Goal: Submit feedback/report problem

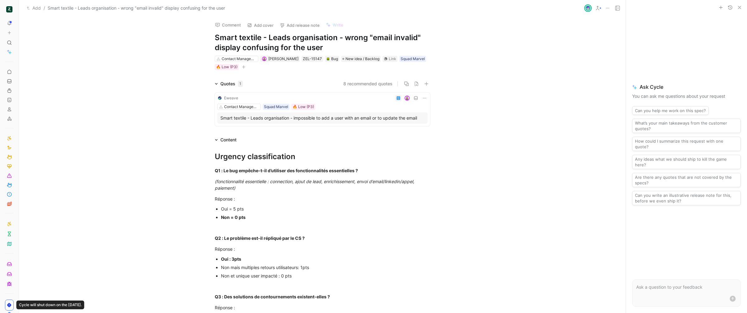
click at [740, 7] on use "button" at bounding box center [740, 7] width 2 height 2
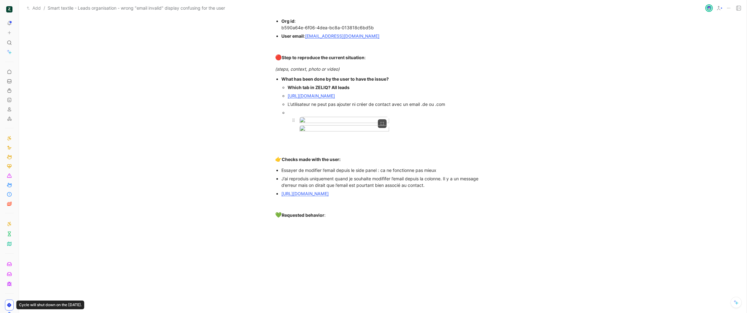
scroll to position [515, 0]
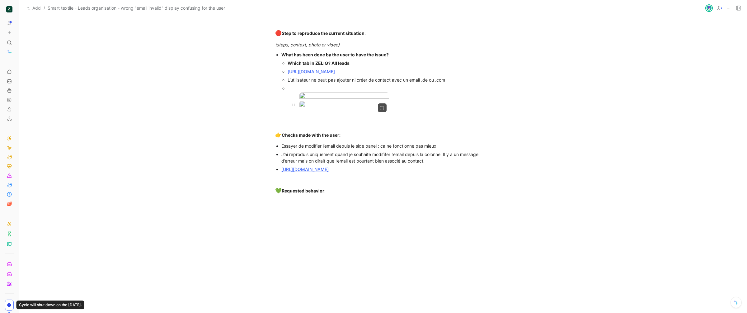
click at [363, 179] on body "To pick up a draggable item, press the space bar. While dragging, use the arrow…" at bounding box center [373, 156] width 747 height 313
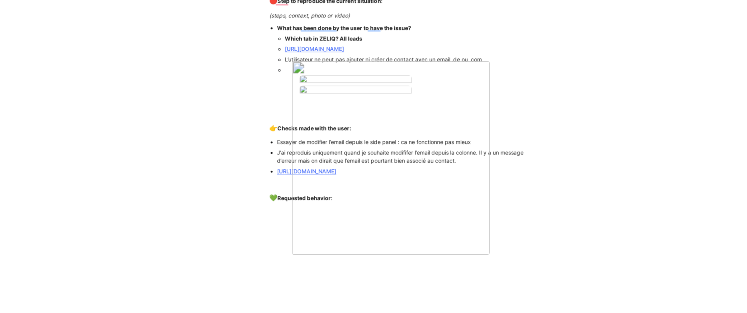
click at [267, 313] on div at bounding box center [373, 313] width 747 height 0
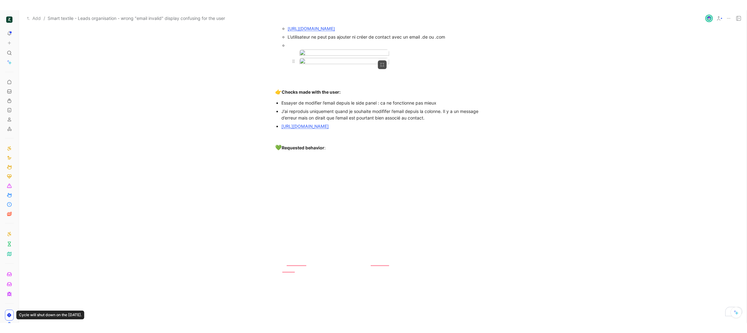
scroll to position [615, 0]
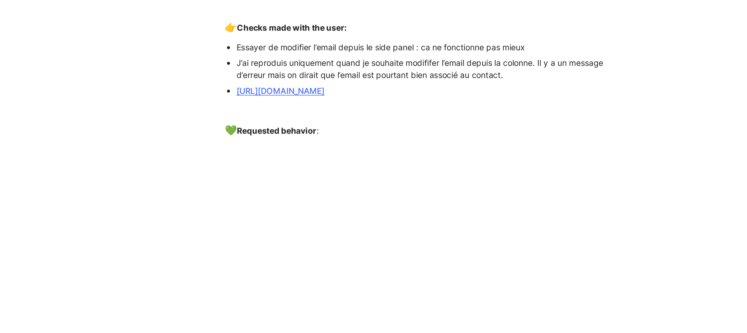
click at [250, 333] on div at bounding box center [373, 333] width 747 height 0
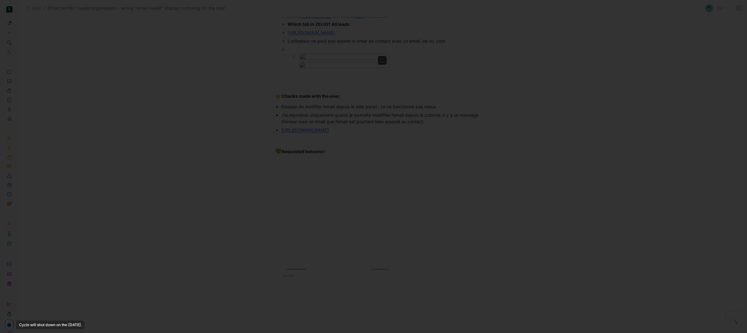
click at [324, 67] on body "To pick up a draggable item, press the space bar. While dragging, use the arrow…" at bounding box center [373, 166] width 747 height 333
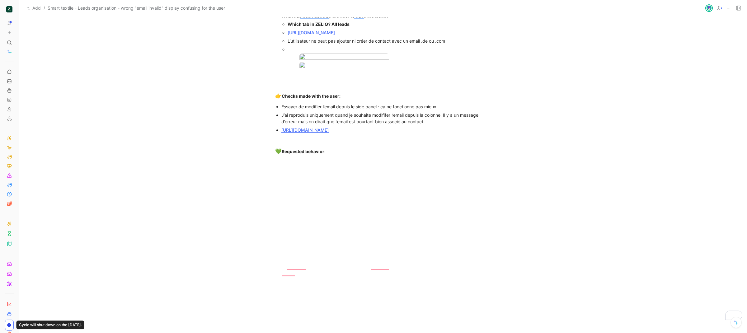
click at [479, 333] on div at bounding box center [373, 333] width 747 height 0
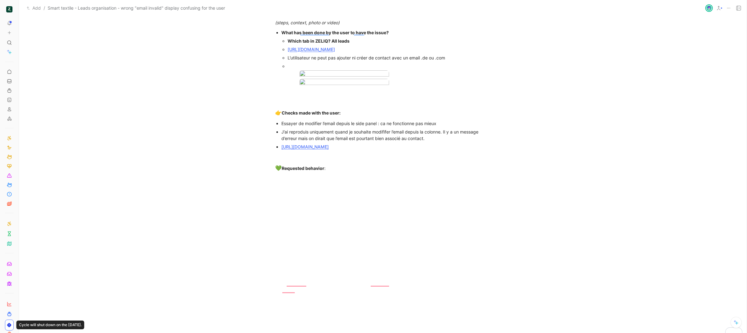
scroll to position [497, 0]
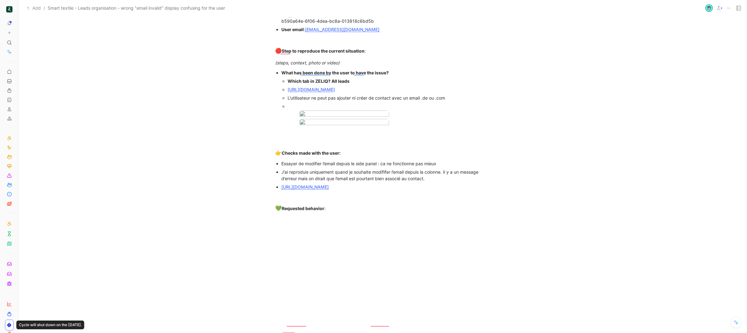
click at [289, 107] on div "To enrich screen reader interactions, please activate Accessibility in Grammarl…" at bounding box center [389, 106] width 203 height 7
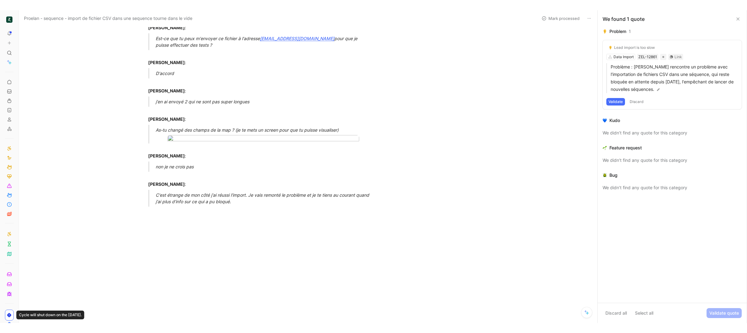
scroll to position [1869, 0]
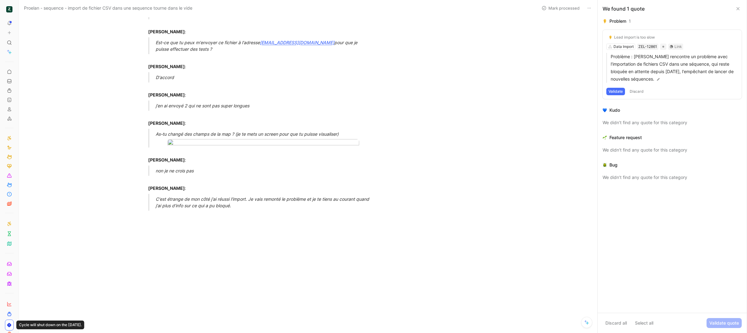
click at [736, 9] on icon at bounding box center [738, 8] width 5 height 5
